Goal: Information Seeking & Learning: Learn about a topic

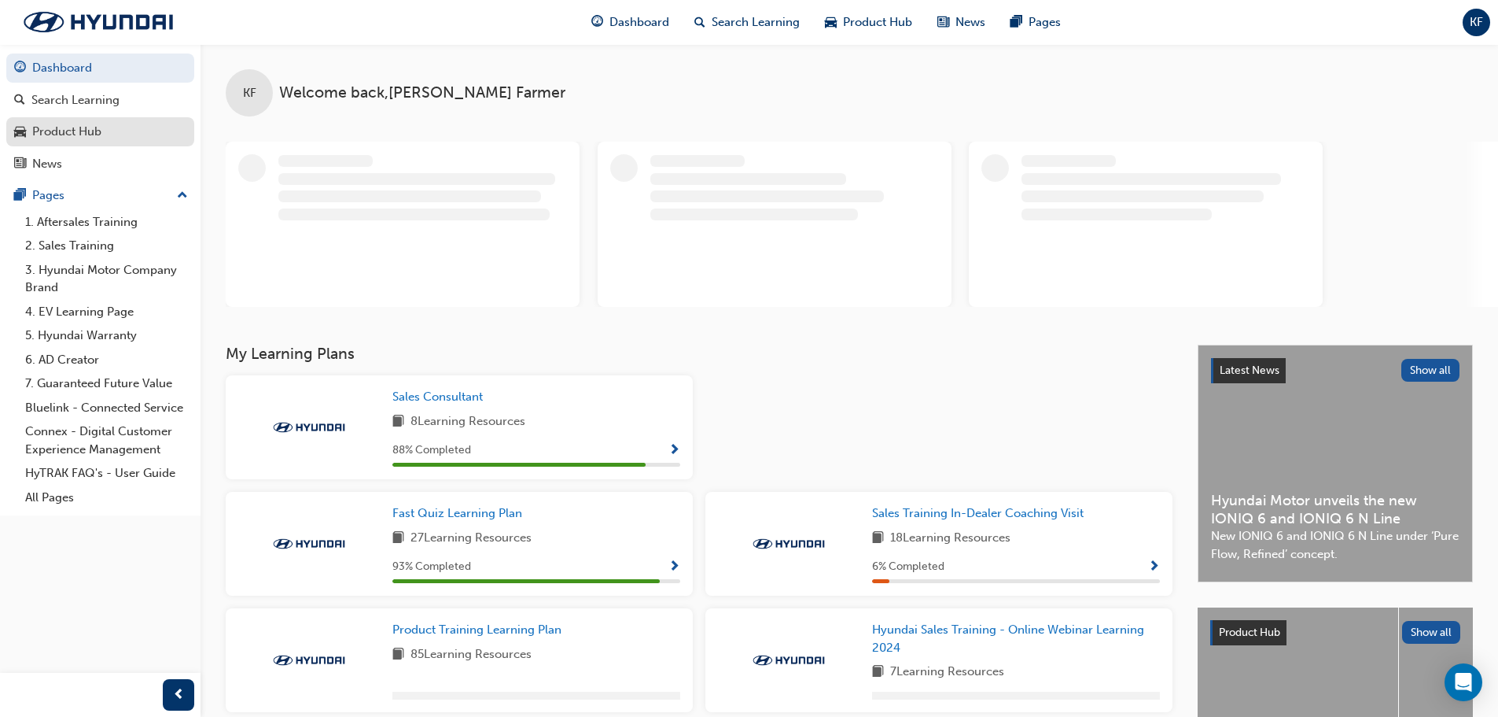
click at [94, 130] on div "Product Hub" at bounding box center [66, 132] width 69 height 18
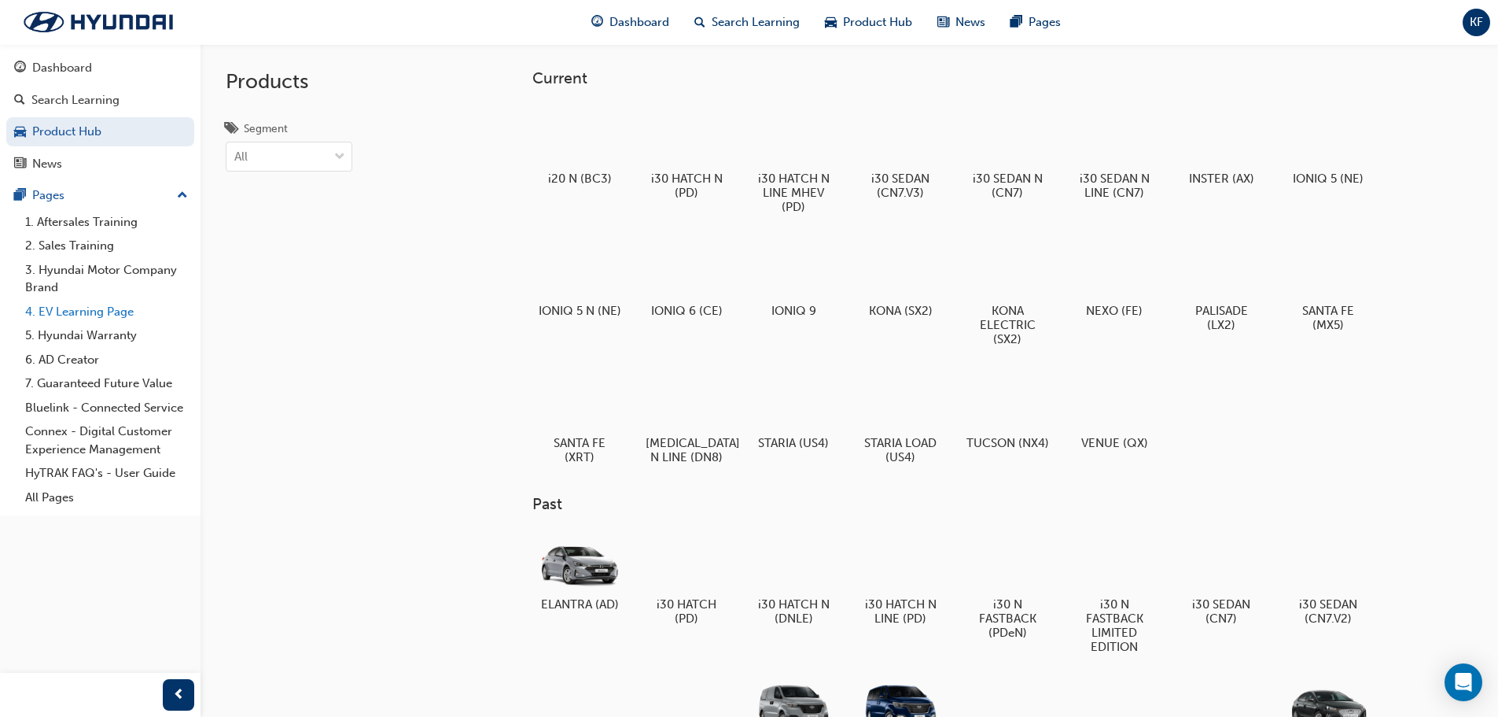
click at [60, 311] on link "4. EV Learning Page" at bounding box center [106, 312] width 175 height 24
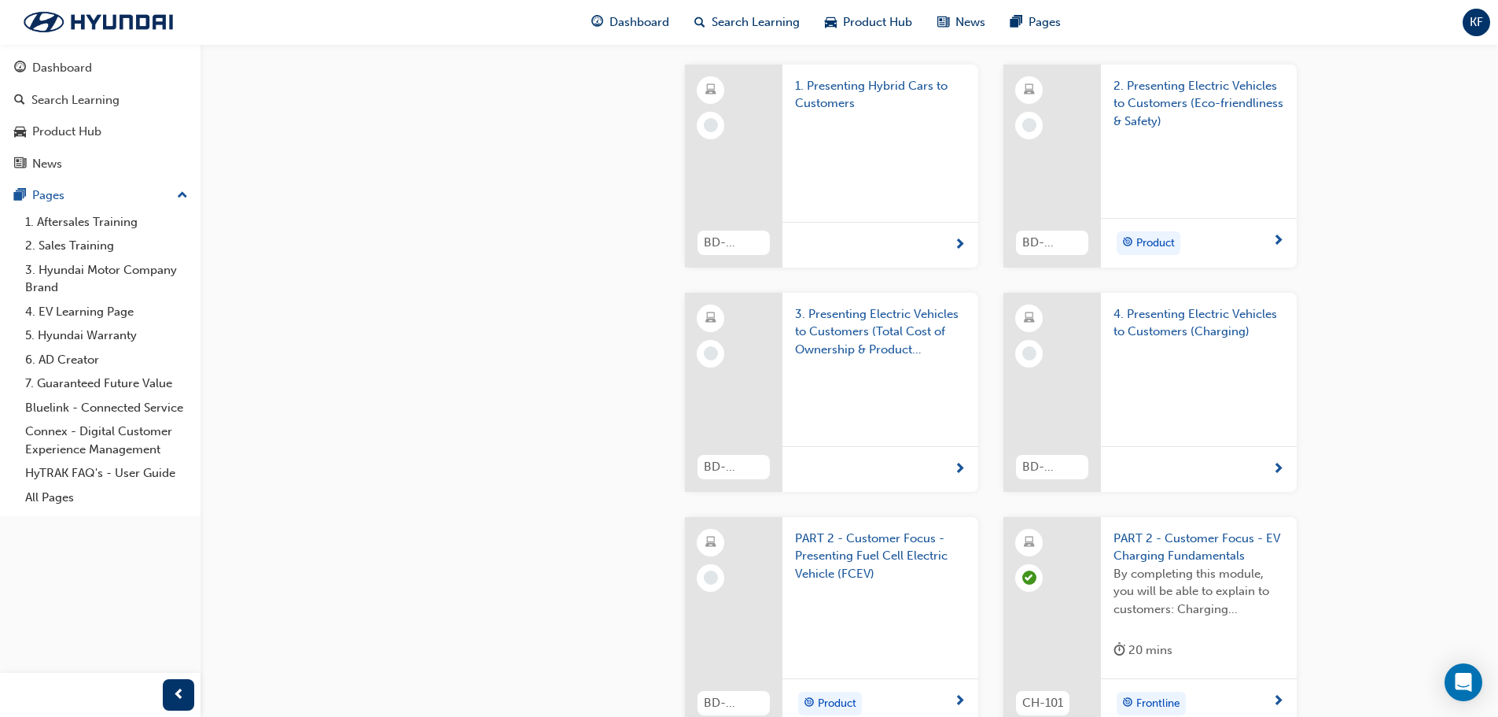
scroll to position [2045, 0]
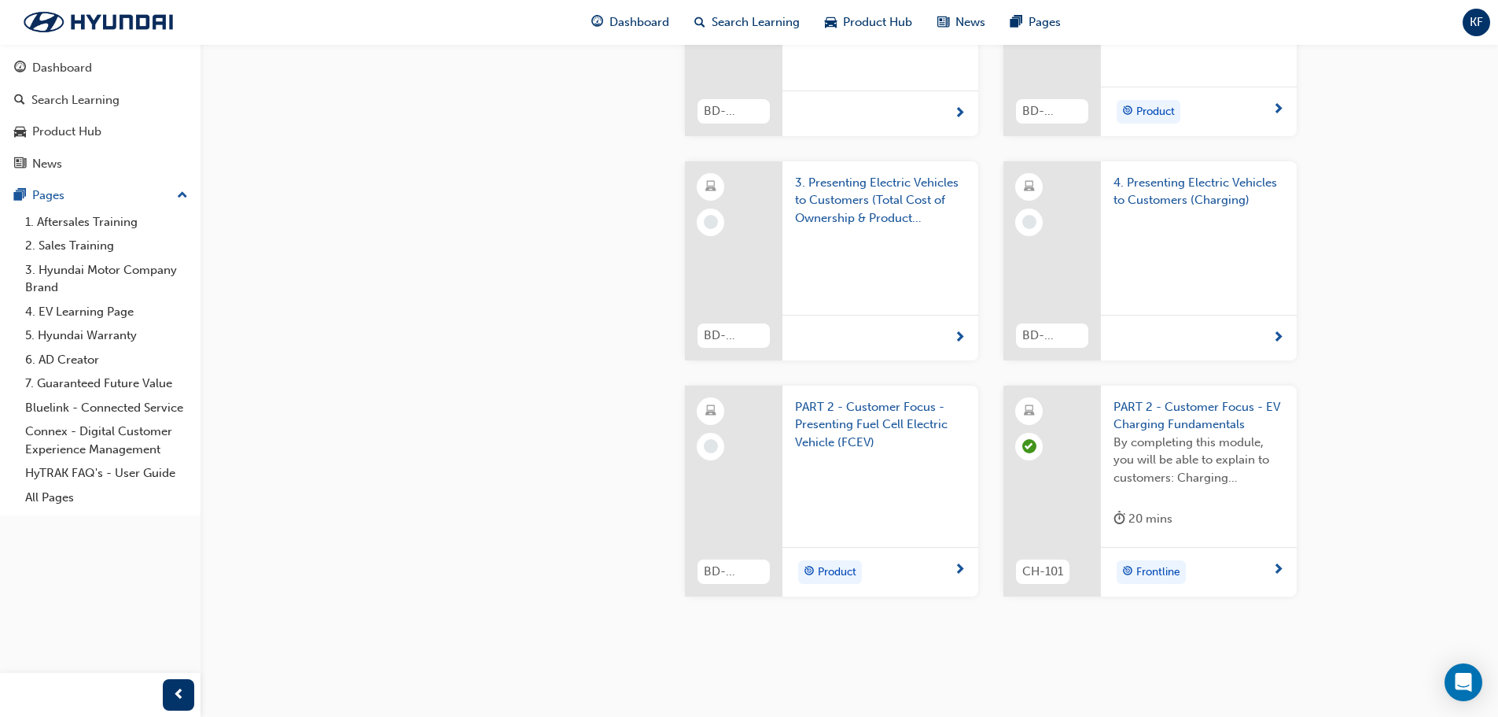
click at [1026, 229] on div at bounding box center [1030, 222] width 14 height 14
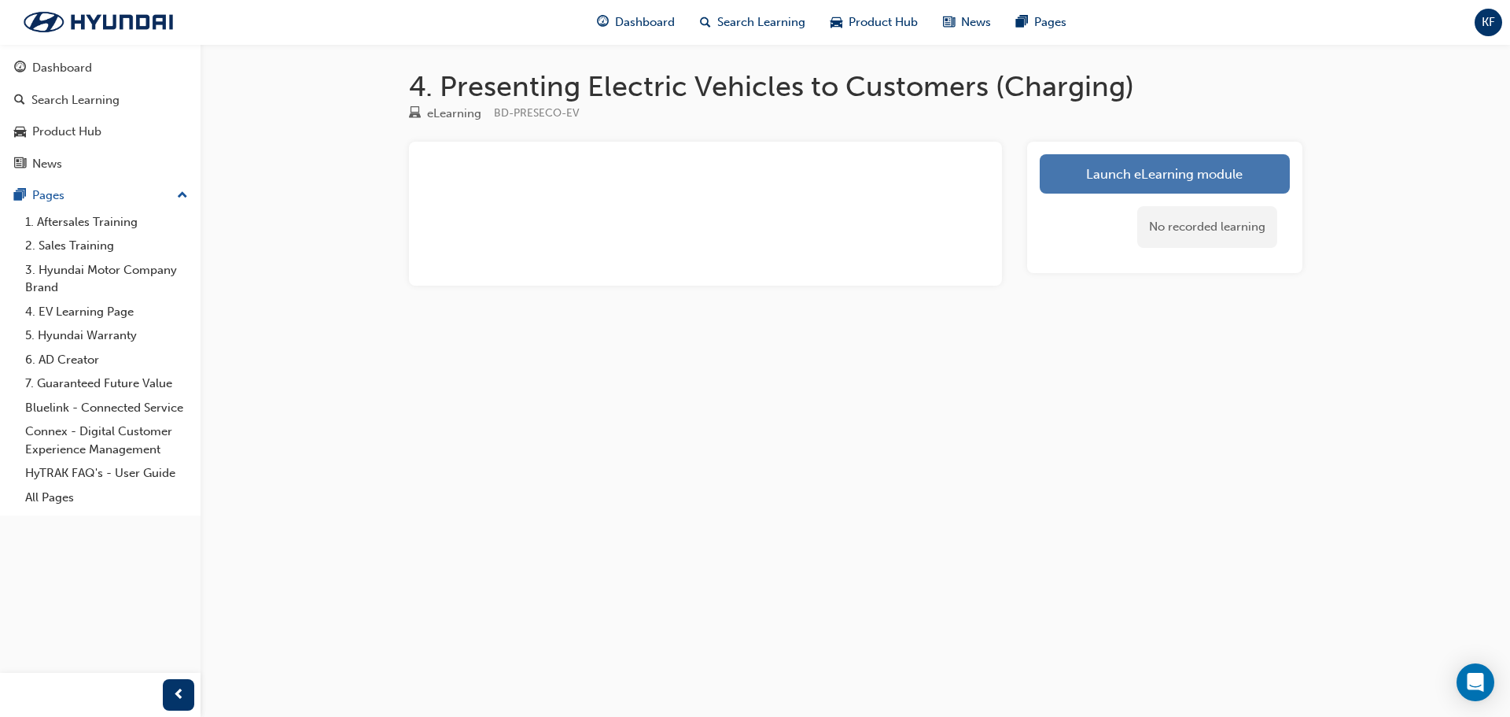
click at [1078, 178] on link "Launch eLearning module" at bounding box center [1165, 173] width 250 height 39
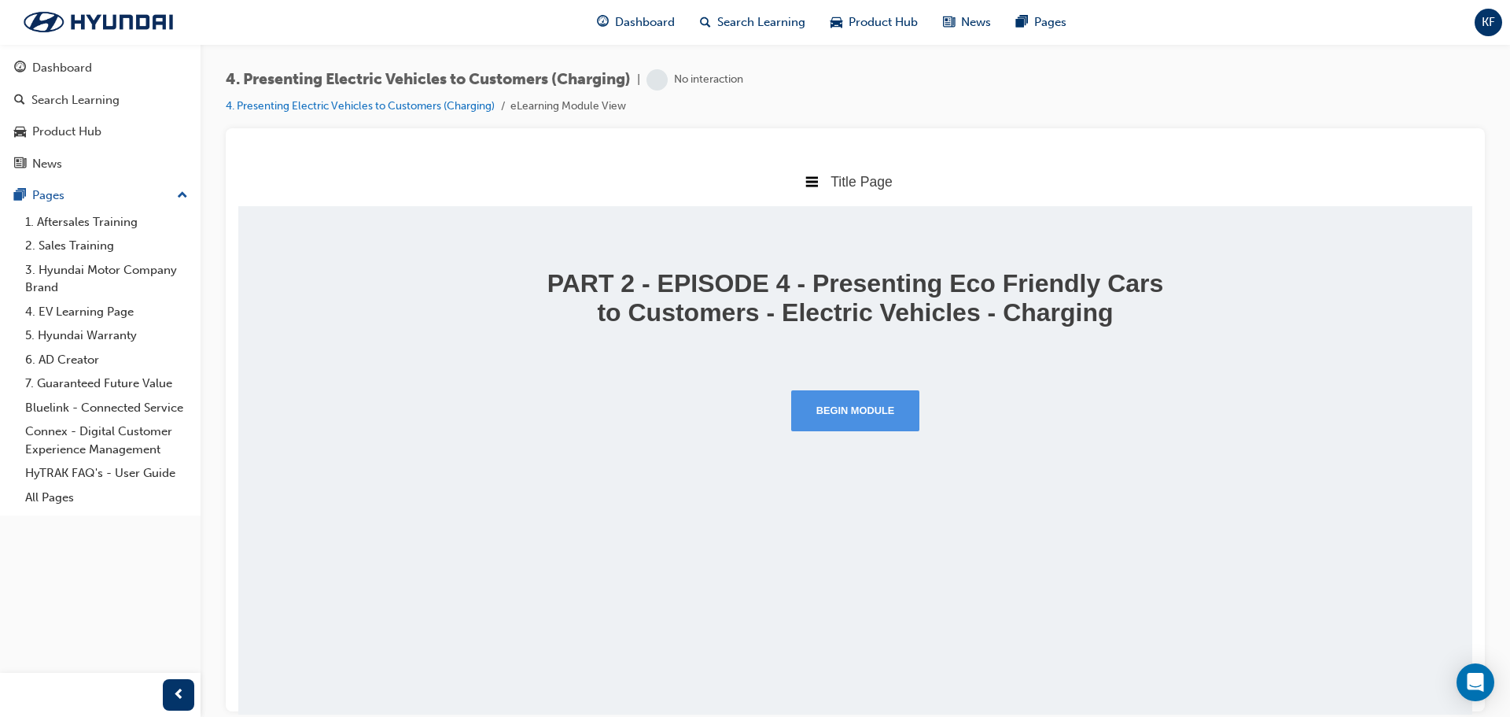
click at [904, 430] on button "Begin Module" at bounding box center [855, 409] width 129 height 41
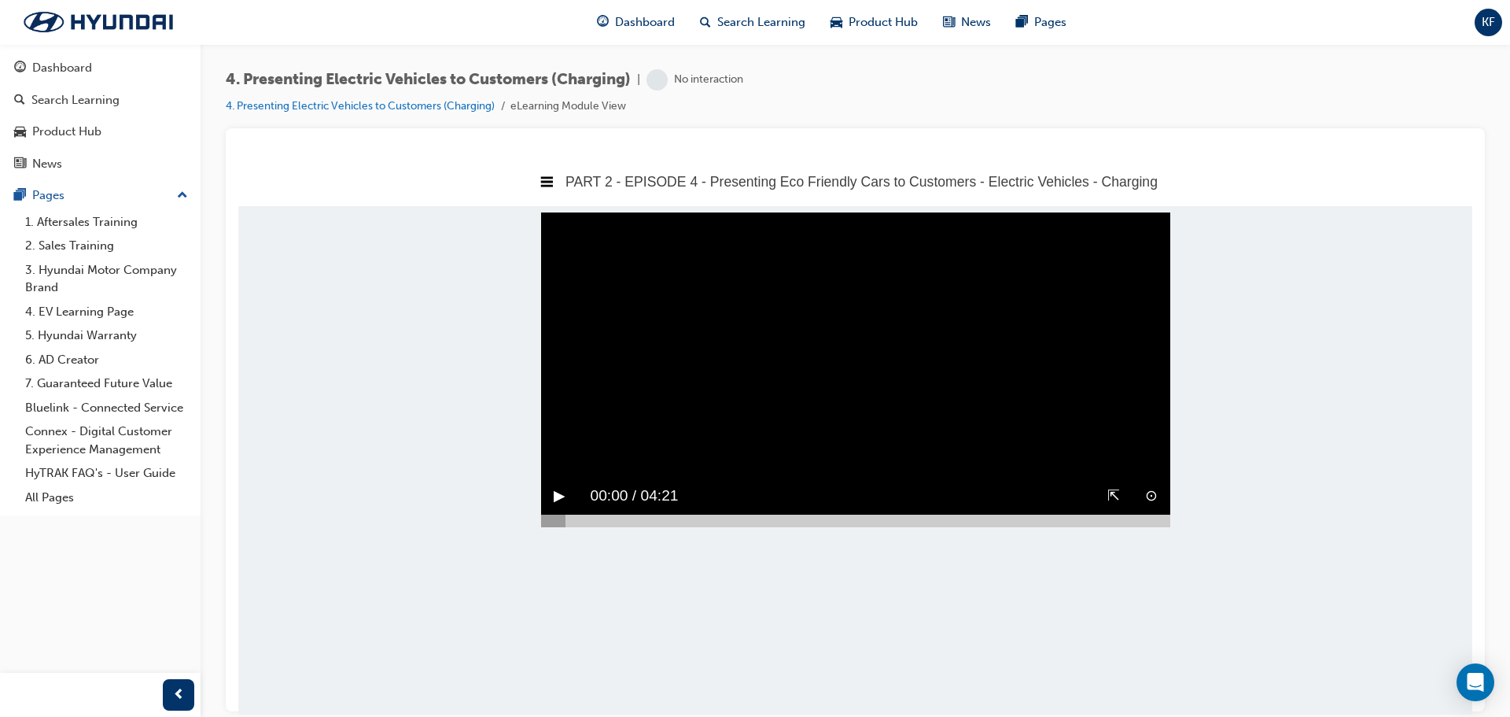
click at [554, 507] on button "▶︎" at bounding box center [560, 495] width 12 height 24
click at [804, 526] on div "⊙ ⇱ ‖ 00:08 / 04:21" at bounding box center [855, 502] width 629 height 50
click at [20, 64] on span "guage-icon" at bounding box center [20, 68] width 12 height 14
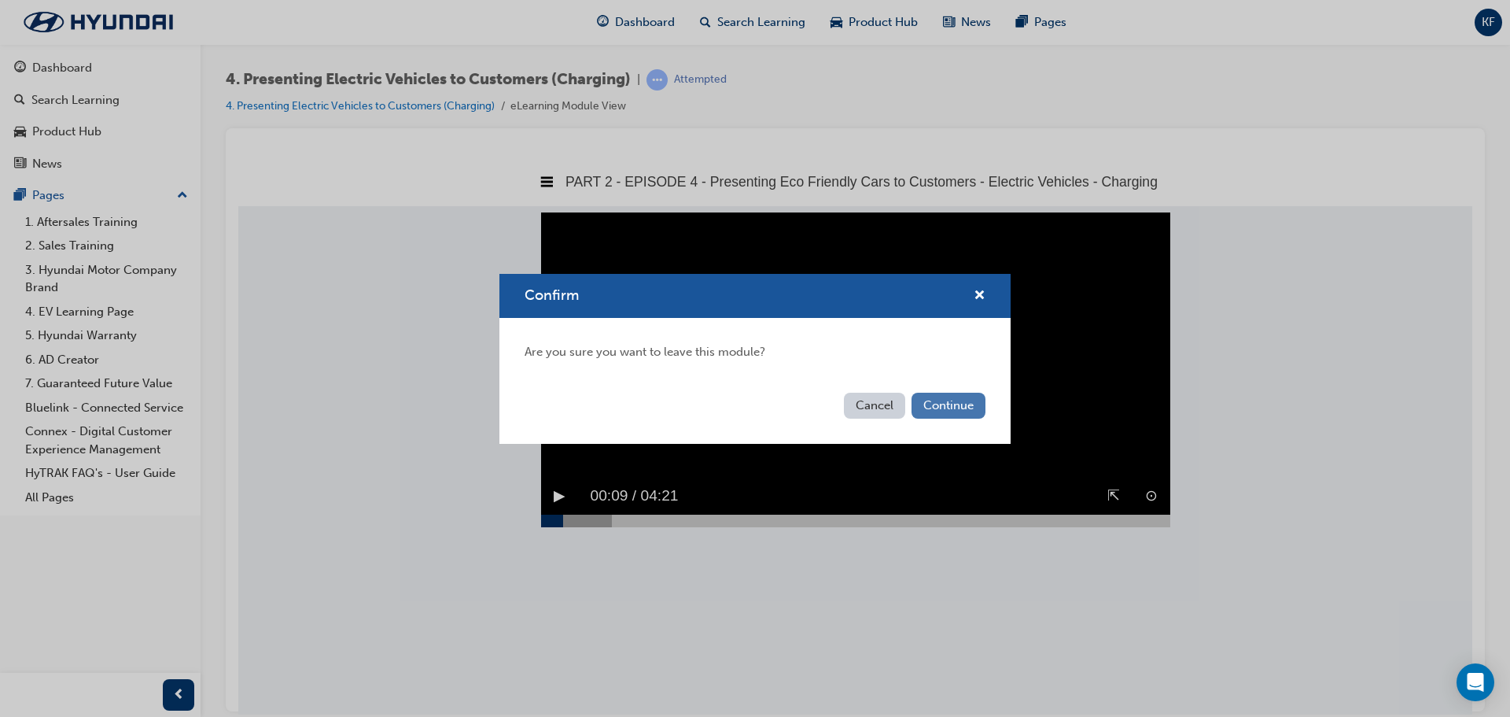
click at [962, 408] on button "Continue" at bounding box center [949, 406] width 74 height 26
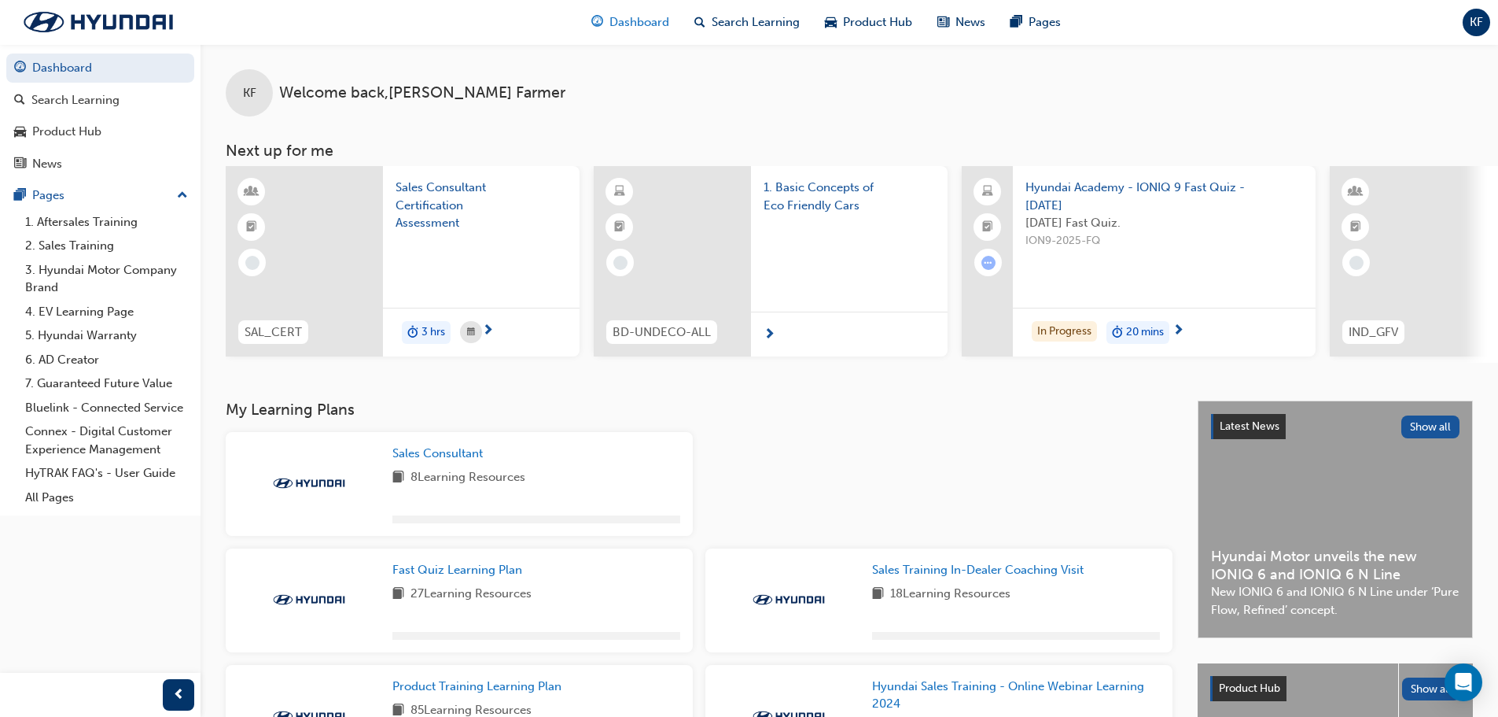
click at [652, 14] on span "Dashboard" at bounding box center [640, 22] width 60 height 18
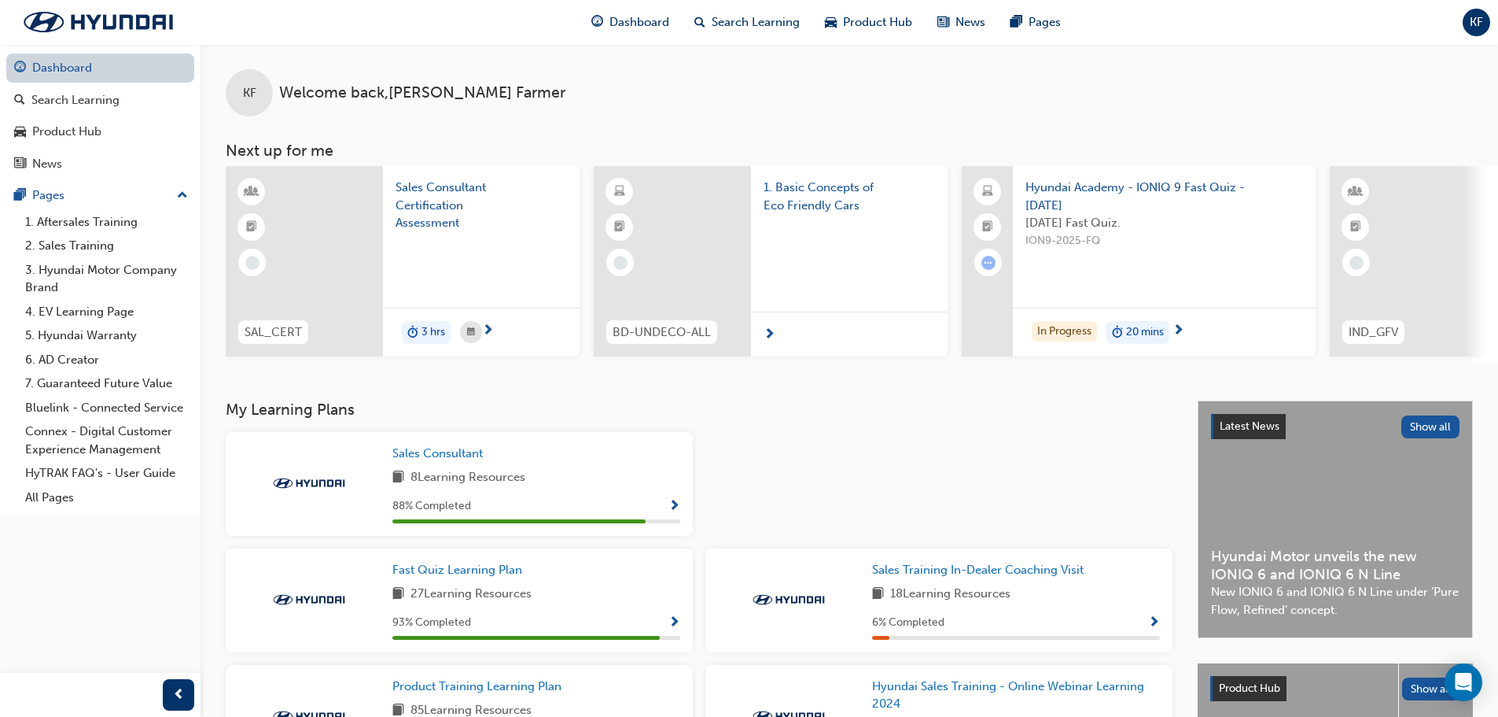
click at [25, 66] on span "guage-icon" at bounding box center [20, 68] width 12 height 14
